Goal: Task Accomplishment & Management: Complete application form

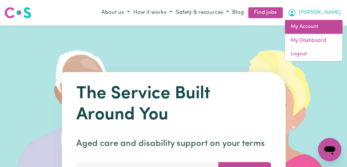
click at [321, 29] on link "My Account" at bounding box center [313, 27] width 57 height 14
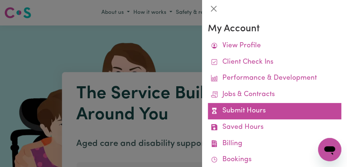
click at [279, 106] on link "Submit Hours" at bounding box center [275, 111] width 134 height 16
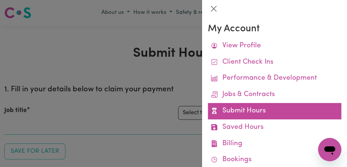
click at [279, 108] on link "Submit Hours" at bounding box center [275, 111] width 134 height 16
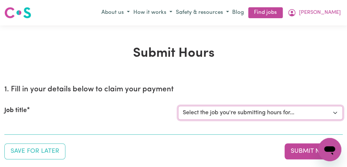
select select "11855"
click option "[[PERSON_NAME]] Support Worker Needed For Personal Care In the Morning- [PERSON…" at bounding box center [0, 0] width 0 height 0
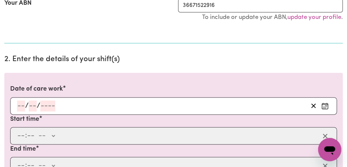
scroll to position [169, 0]
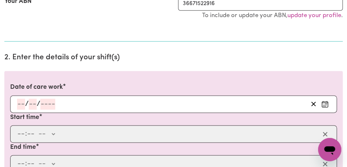
click at [323, 103] on icon "Enter the date of care work" at bounding box center [325, 103] width 7 height 7
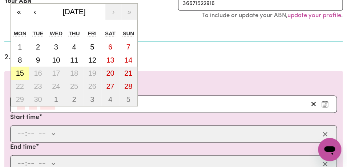
click at [23, 76] on abbr "15" at bounding box center [20, 73] width 8 height 8
type input "[DATE]"
type input "15"
type input "9"
type input "2025"
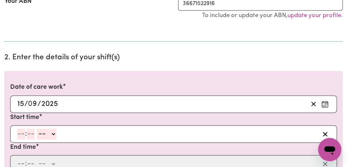
click at [21, 135] on input "number" at bounding box center [21, 133] width 8 height 11
type input "8"
type input "00"
select select "am"
click option "AM" at bounding box center [0, 0] width 0 height 0
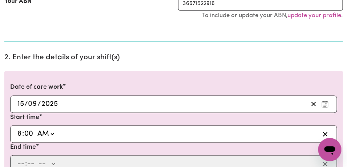
type input "08:00"
type input "0"
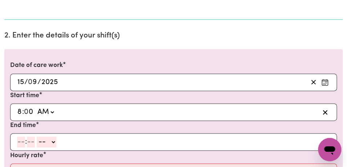
scroll to position [194, 0]
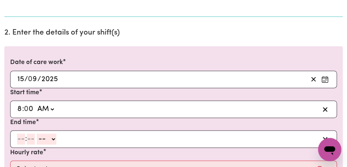
click at [20, 139] on input "number" at bounding box center [21, 139] width 8 height 11
type input "9"
type input "00"
click at [36, 134] on select "-- AM PM" at bounding box center [46, 139] width 20 height 11
select select "am"
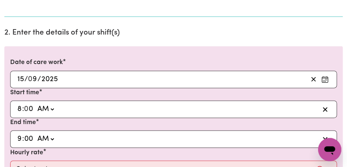
click option "AM" at bounding box center [0, 0] width 0 height 0
type input "09:00"
type input "0"
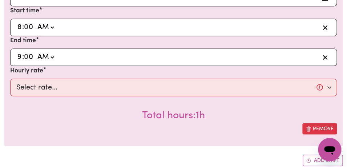
scroll to position [280, 0]
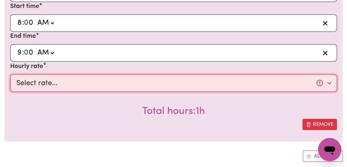
select select "44-Weekday"
click option "$44.00 (Weekday)" at bounding box center [0, 0] width 0 height 0
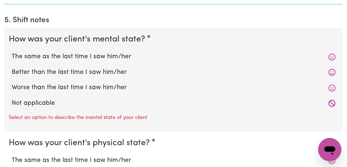
scroll to position [638, 0]
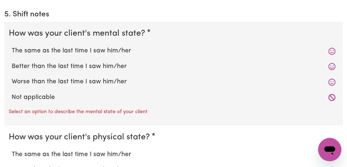
click at [124, 52] on label "The same as the last time I saw him/her" at bounding box center [174, 50] width 324 height 9
click at [12, 46] on input "The same as the last time I saw him/her" at bounding box center [11, 46] width 0 height 0
radio input "true"
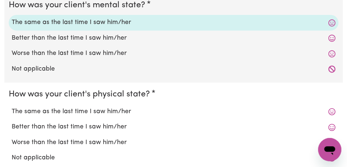
scroll to position [672, 0]
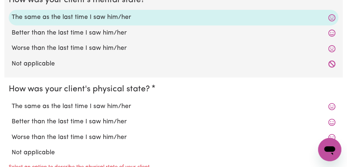
click at [135, 107] on label "The same as the last time I saw him/her" at bounding box center [174, 106] width 324 height 9
click at [12, 102] on input "The same as the last time I saw him/her" at bounding box center [11, 102] width 0 height 0
radio input "true"
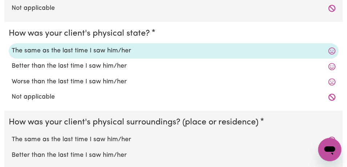
scroll to position [728, 0]
click at [123, 141] on label "The same as the last time I saw him/her" at bounding box center [174, 139] width 324 height 9
click at [12, 135] on input "The same as the last time I saw him/her" at bounding box center [11, 134] width 0 height 0
radio input "true"
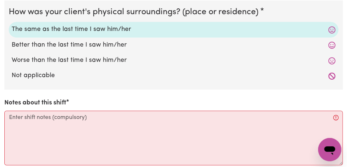
scroll to position [839, 0]
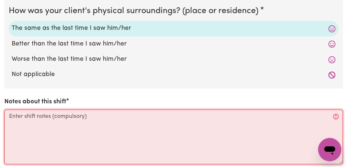
click at [110, 117] on textarea "Notes about this shift" at bounding box center [173, 137] width 339 height 55
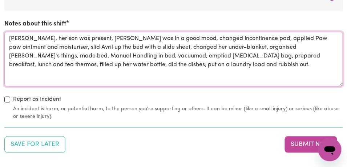
scroll to position [920, 0]
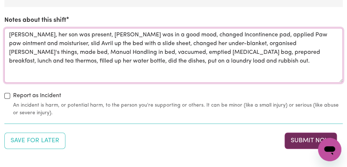
type textarea "[PERSON_NAME], her son was present, [PERSON_NAME] was in a good mood, changed I…"
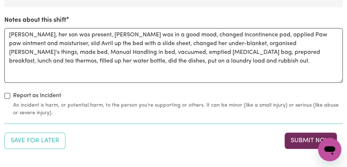
click at [305, 141] on button "Submit Now" at bounding box center [311, 140] width 52 height 16
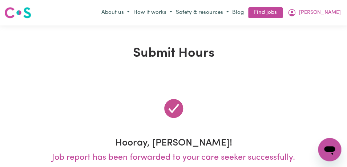
scroll to position [0, 0]
click at [337, 12] on span "[PERSON_NAME]" at bounding box center [320, 13] width 42 height 8
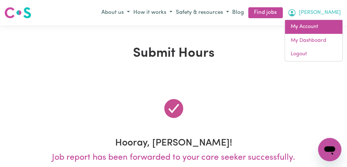
click at [323, 27] on link "My Account" at bounding box center [313, 27] width 57 height 14
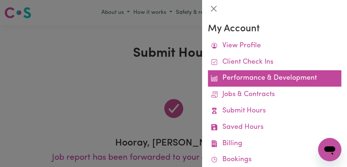
scroll to position [18, 0]
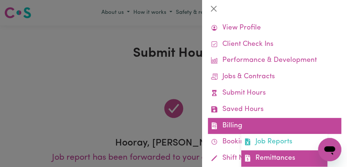
click at [274, 156] on link "Remittances" at bounding box center [285, 158] width 86 height 16
